Goal: Task Accomplishment & Management: Use online tool/utility

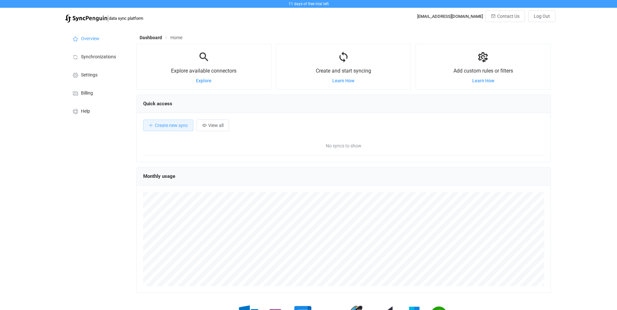
scroll to position [126, 415]
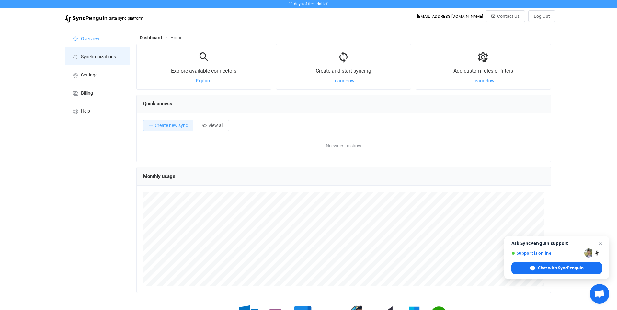
click at [109, 54] on span "Synchronizations" at bounding box center [98, 56] width 35 height 5
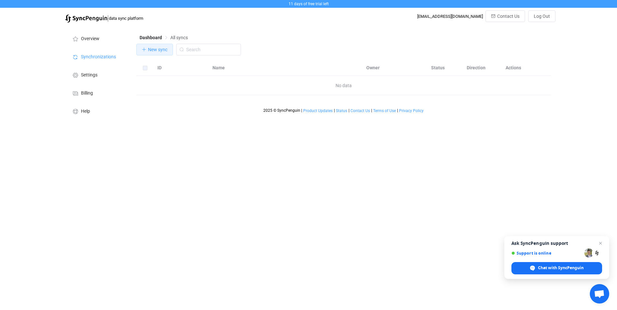
click at [154, 52] on span "New sync" at bounding box center [157, 49] width 19 height 5
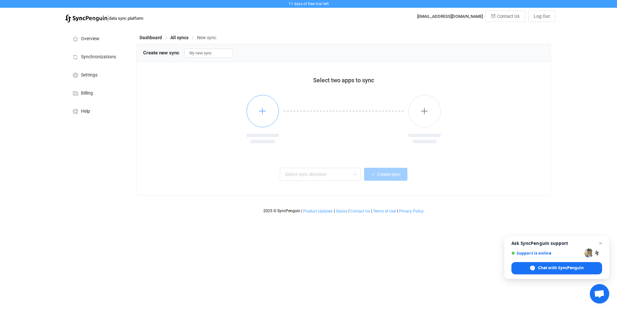
click at [264, 114] on icon "button" at bounding box center [263, 111] width 8 height 8
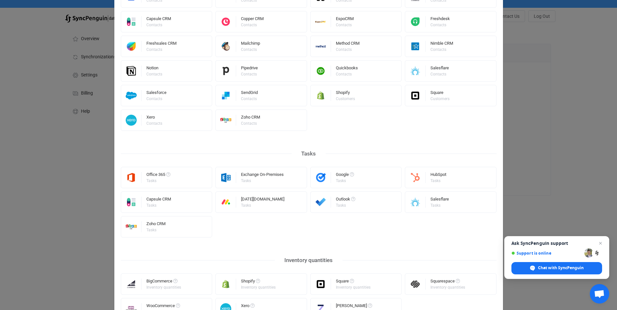
scroll to position [259, 0]
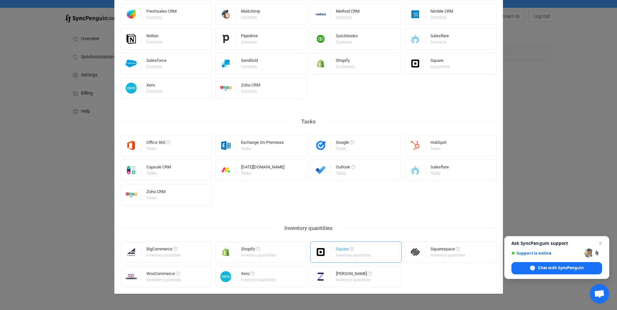
click at [340, 256] on div "Inventory quantities" at bounding box center [353, 255] width 35 height 4
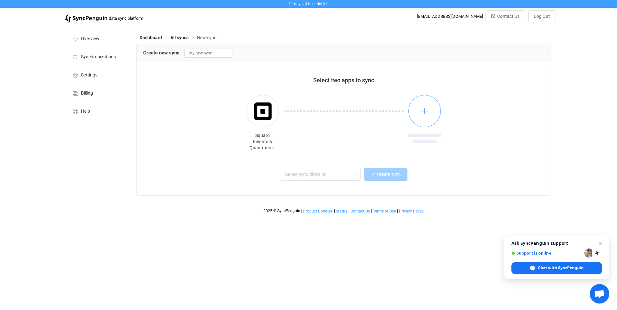
click at [428, 111] on icon "button" at bounding box center [425, 111] width 8 height 8
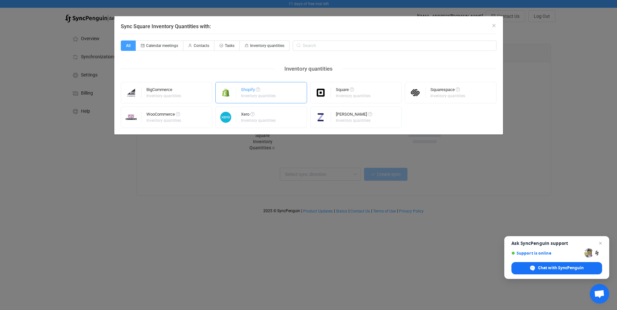
click at [248, 94] on div "Inventory quantities" at bounding box center [258, 96] width 35 height 4
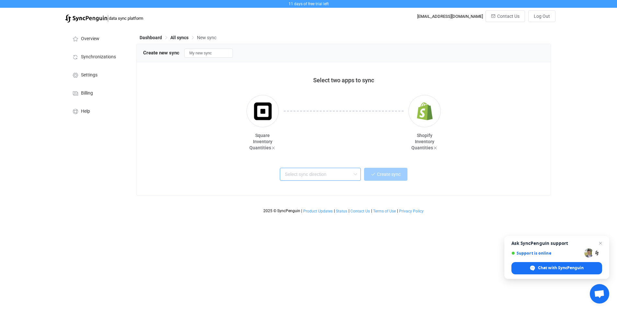
click at [334, 173] on input "text" at bounding box center [320, 174] width 81 height 13
click at [346, 198] on div "One or multiple two-way syncs" at bounding box center [322, 199] width 72 height 7
click at [305, 176] on input "Two-way" at bounding box center [320, 174] width 81 height 13
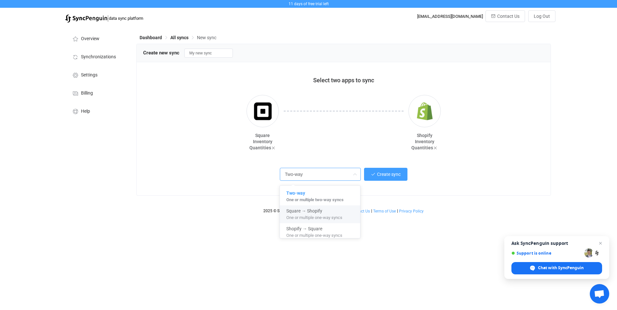
click at [325, 212] on div "Square → Shopify" at bounding box center [322, 209] width 72 height 9
type input "Square → Shopify"
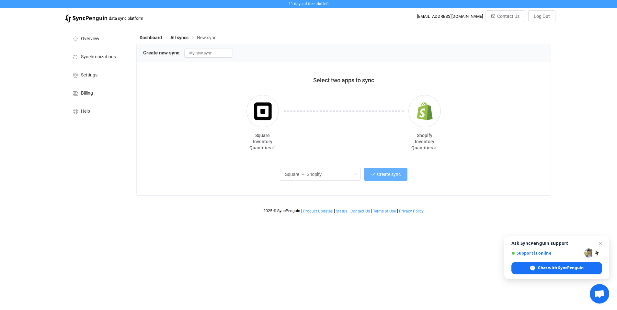
click at [385, 180] on button "Create sync" at bounding box center [385, 174] width 43 height 13
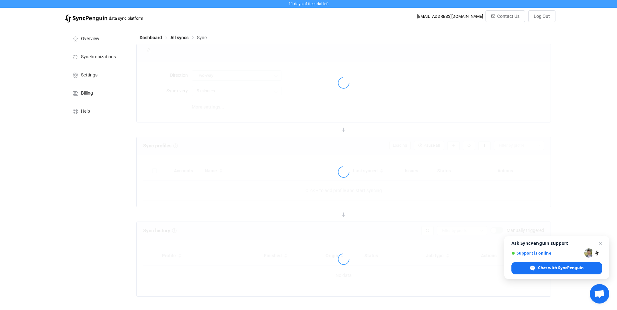
type input "Square → Shopify"
type input "10 minutes"
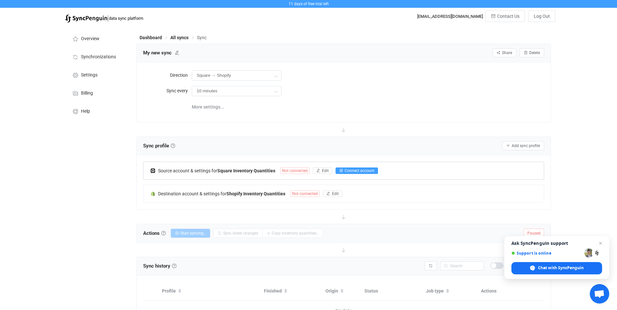
click at [366, 171] on span "Connect account" at bounding box center [360, 170] width 30 height 5
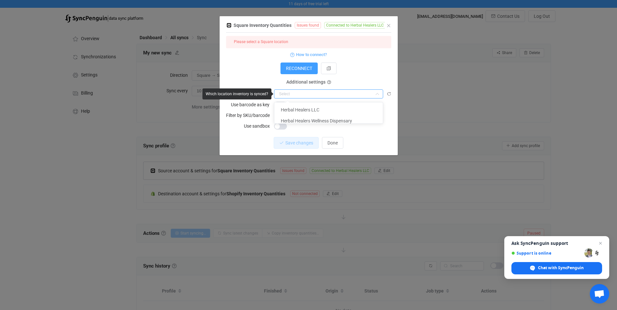
click at [370, 93] on input "dialog" at bounding box center [328, 93] width 109 height 9
click at [351, 118] on li "Herbal Healers Wellness Dispensary" at bounding box center [330, 120] width 113 height 11
type input "Herbal Healers Wellness Dispensary"
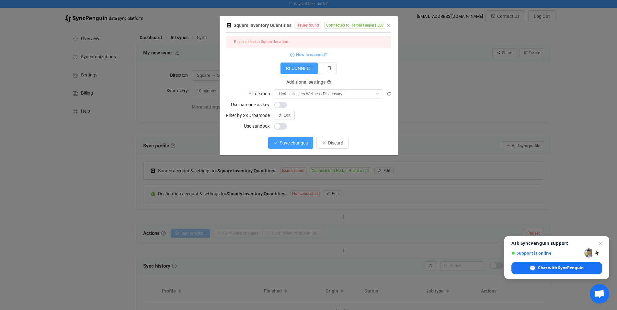
click at [294, 144] on span "Save changes" at bounding box center [294, 142] width 28 height 5
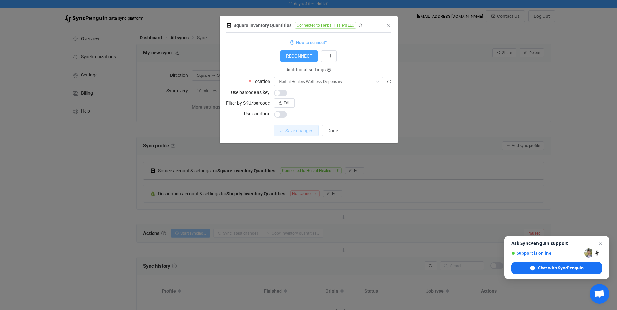
click at [450, 82] on div "Square Inventory Quantities Connected to Herbal Healers LLC 1 { { "refreshToken…" at bounding box center [308, 155] width 617 height 310
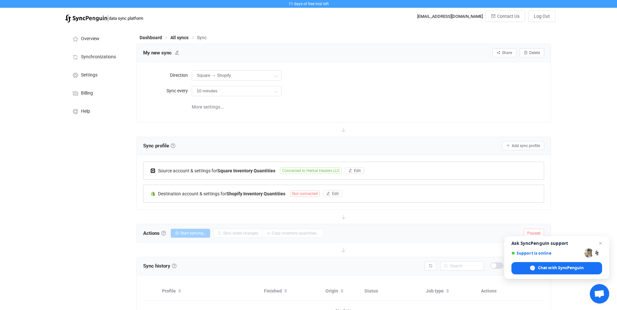
click at [299, 192] on span "Not connected" at bounding box center [304, 193] width 29 height 6
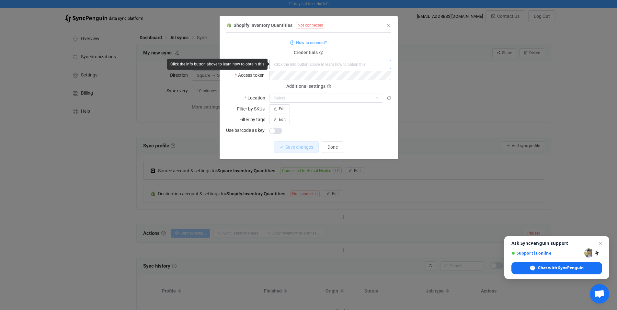
click at [341, 68] on input "dialog" at bounding box center [330, 64] width 122 height 9
click at [322, 52] on icon "dialog" at bounding box center [321, 53] width 4 height 4
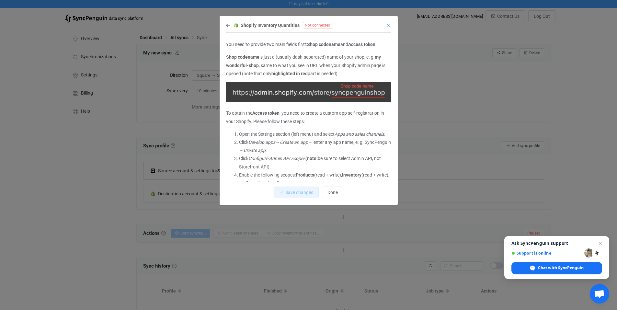
click at [388, 25] on icon "Close" at bounding box center [388, 25] width 5 height 5
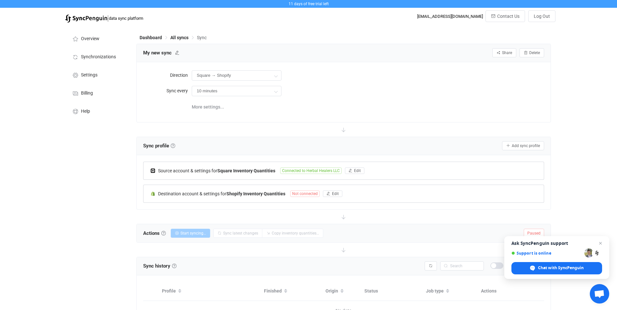
click at [311, 195] on span "Not connected" at bounding box center [304, 193] width 29 height 6
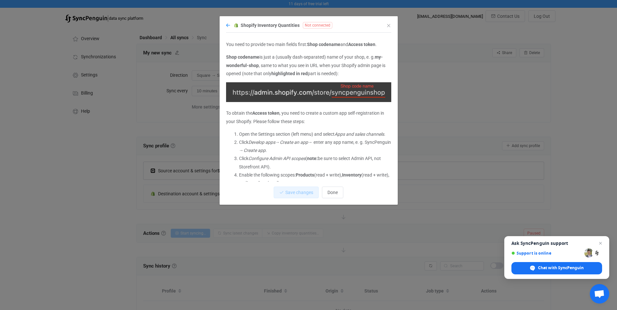
click at [229, 25] on icon "dialog" at bounding box center [228, 25] width 4 height 5
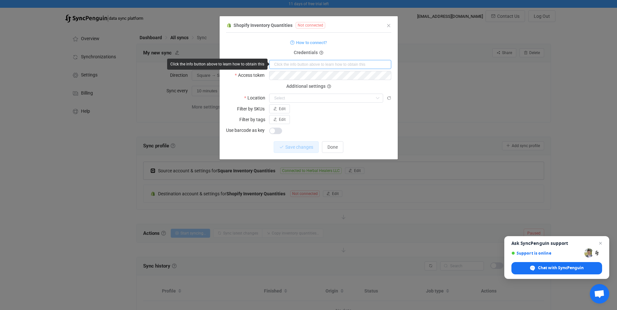
click at [301, 63] on input "dialog" at bounding box center [330, 64] width 122 height 9
paste input "m11u0i-sb"
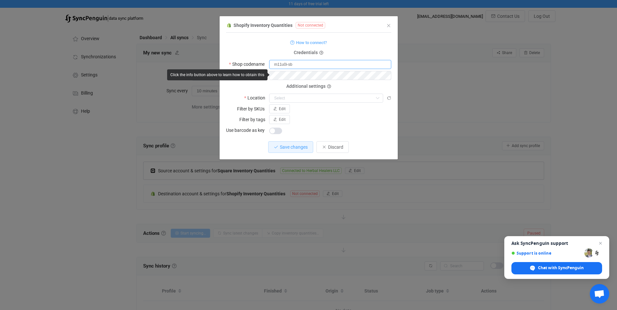
type input "m11u0i-sb"
click at [319, 52] on icon "dialog" at bounding box center [321, 53] width 4 height 4
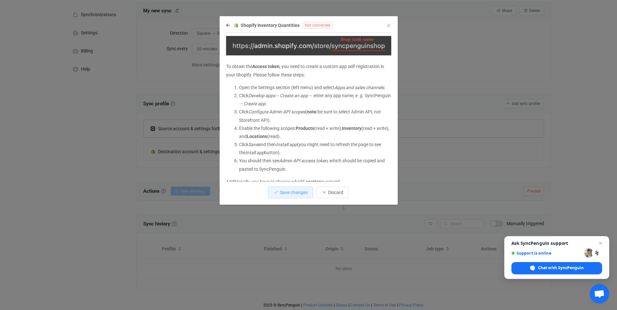
scroll to position [48, 0]
click at [564, 268] on span "Chat with SyncPenguin" at bounding box center [561, 268] width 46 height 6
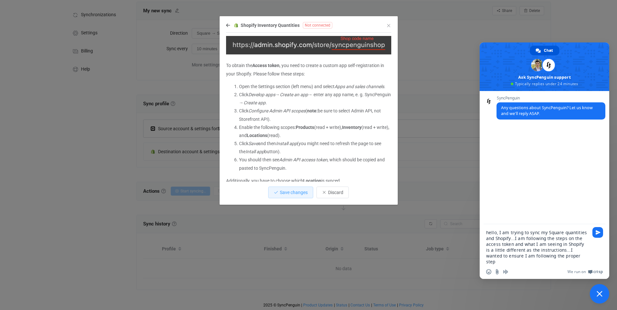
type textarea "hello, I am trying to sync my Square quantities and Shopify...I am following th…"
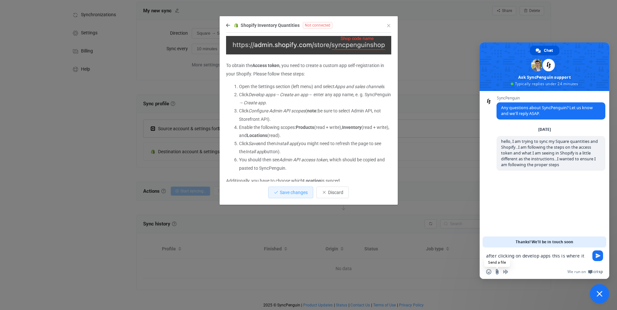
type textarea "after clicking on develop apps this is where it takes me"
click at [497, 272] on input "Send a file" at bounding box center [497, 271] width 5 height 5
type input "C:\fakepath\Screenshot [DATE] 132747.png"
click at [509, 264] on textarea "after clicking on develop apps this is where it takes me" at bounding box center [537, 259] width 102 height 12
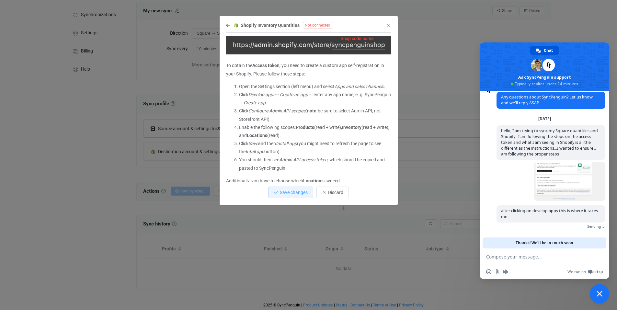
scroll to position [1, 0]
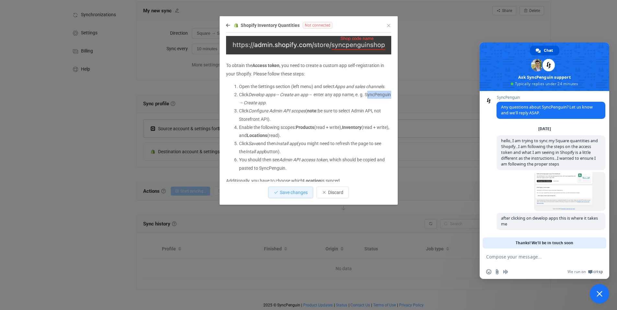
drag, startPoint x: 265, startPoint y: 110, endPoint x: 238, endPoint y: 112, distance: 27.3
click at [238, 112] on ol "Open the Settings section (left menu) and select Apps and sales channels . Clic…" at bounding box center [308, 128] width 165 height 90
copy li "SyncPenguin"
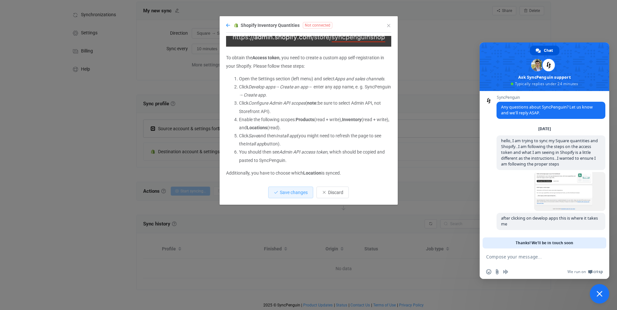
click at [226, 26] on icon "dialog" at bounding box center [228, 25] width 4 height 5
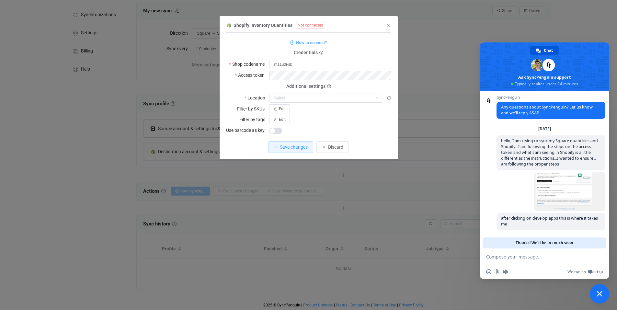
click at [311, 69] on form "How to connect? Credentials Shop codename m11u0i-sb Access token Deprecated API…" at bounding box center [308, 86] width 165 height 97
click at [378, 97] on icon "dialog" at bounding box center [378, 98] width 8 height 9
click at [357, 98] on input "dialog" at bounding box center [326, 98] width 114 height 9
click at [318, 128] on div "dialog" at bounding box center [330, 130] width 122 height 9
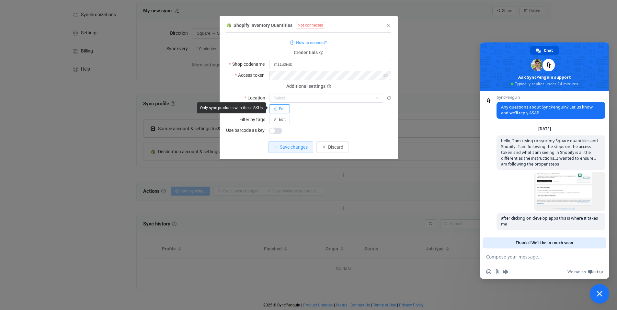
click at [283, 111] on button "Edit" at bounding box center [279, 108] width 21 height 9
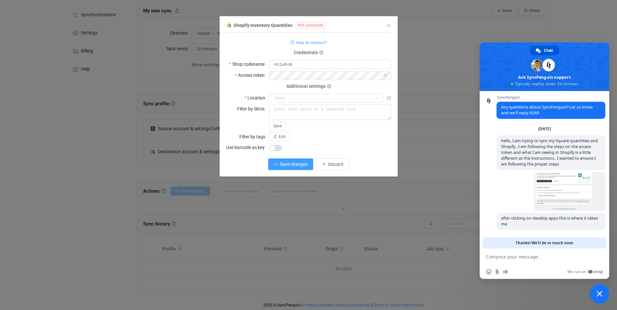
click at [282, 163] on span "Save changes" at bounding box center [294, 164] width 28 height 5
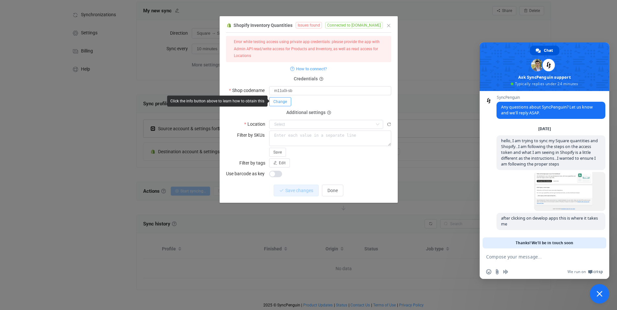
click at [285, 101] on span "Change" at bounding box center [280, 101] width 14 height 5
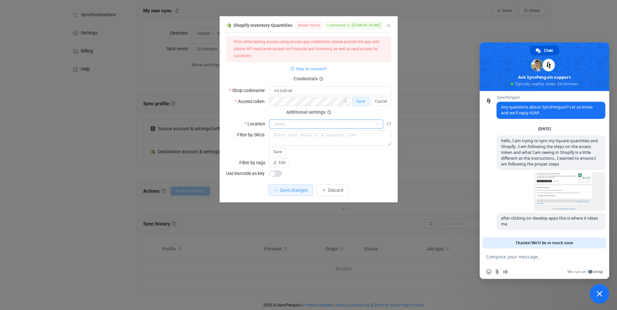
click at [325, 127] on input "dialog" at bounding box center [326, 124] width 114 height 9
click at [323, 136] on p "Save changes to reload this field" at bounding box center [326, 138] width 113 height 12
click at [292, 195] on button "Save changes" at bounding box center [290, 190] width 45 height 12
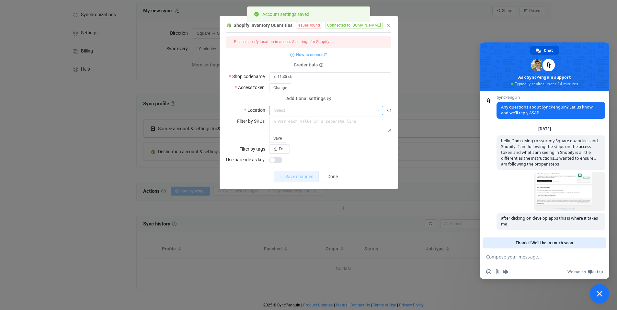
click at [345, 107] on input "dialog" at bounding box center [326, 110] width 114 height 9
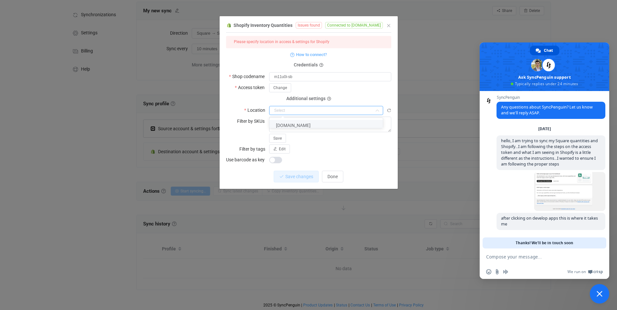
click at [334, 126] on li "[DOMAIN_NAME]" at bounding box center [329, 125] width 118 height 11
type input "[DOMAIN_NAME]"
click at [292, 176] on span "Save changes" at bounding box center [294, 176] width 28 height 5
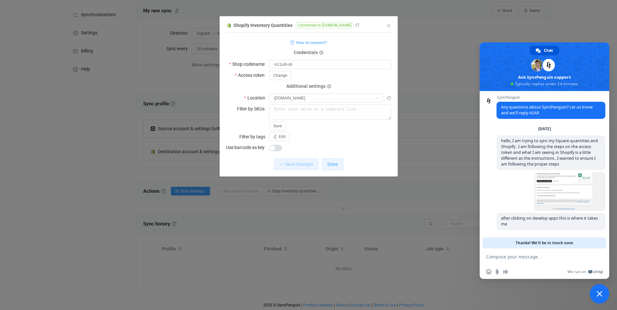
click at [340, 161] on button "Done" at bounding box center [332, 164] width 21 height 12
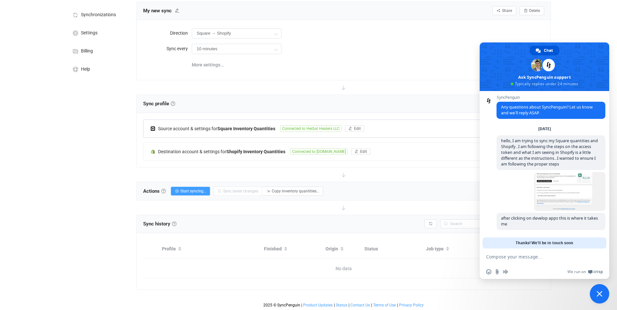
click at [598, 294] on span "Close chat" at bounding box center [600, 294] width 6 height 6
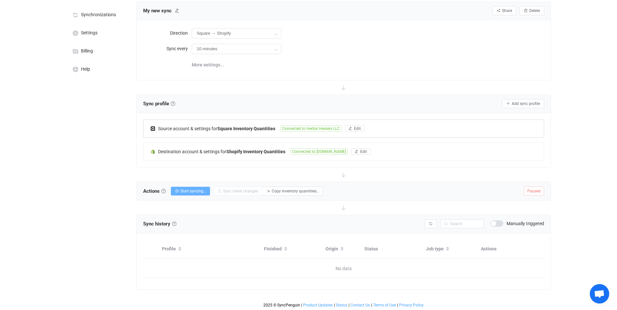
click at [191, 190] on span "Start syncing…" at bounding box center [193, 191] width 26 height 5
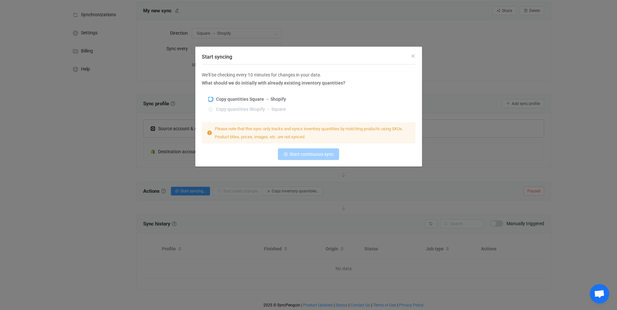
click at [212, 99] on span "Start syncing" at bounding box center [210, 99] width 5 height 5
click at [212, 99] on input "Copy quantities Square → Shopify" at bounding box center [210, 99] width 5 height 5
radio input "true"
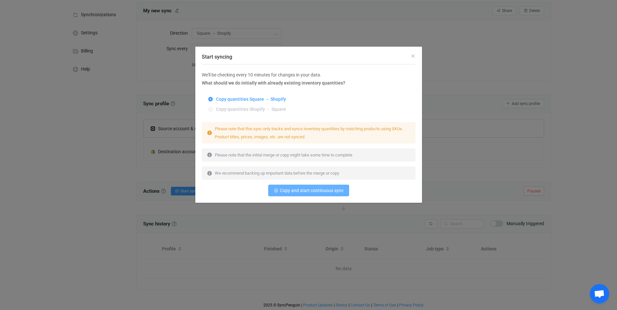
click at [299, 190] on span "Copy and start continuous sync" at bounding box center [312, 190] width 64 height 5
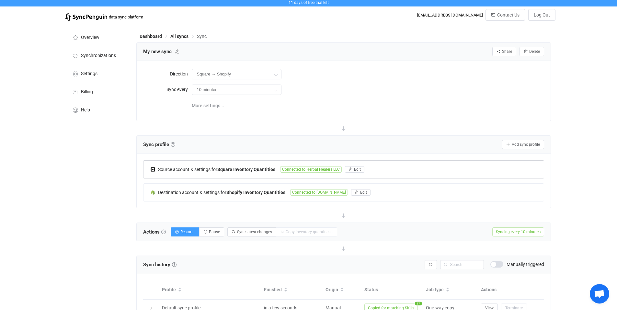
scroll to position [0, 0]
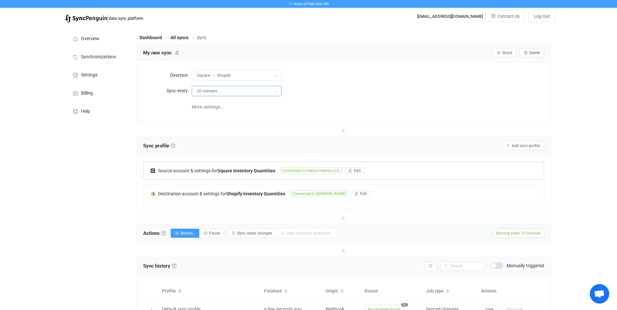
click at [240, 90] on input "10 minutes" at bounding box center [237, 91] width 90 height 10
